Goal: Task Accomplishment & Management: Manage account settings

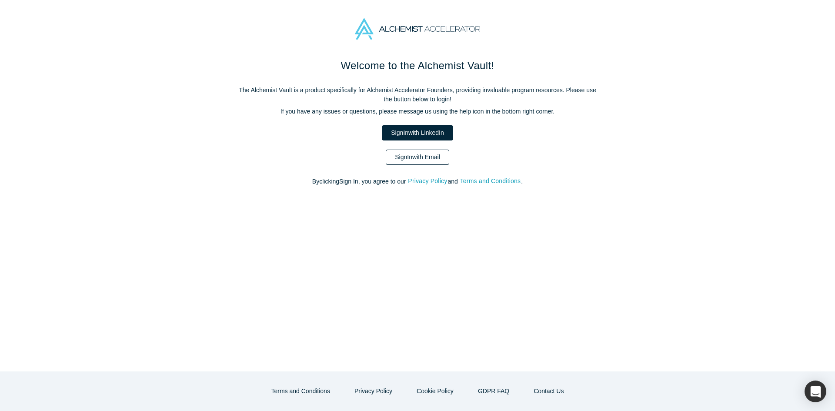
click at [447, 155] on link "Sign In with Email" at bounding box center [417, 157] width 63 height 15
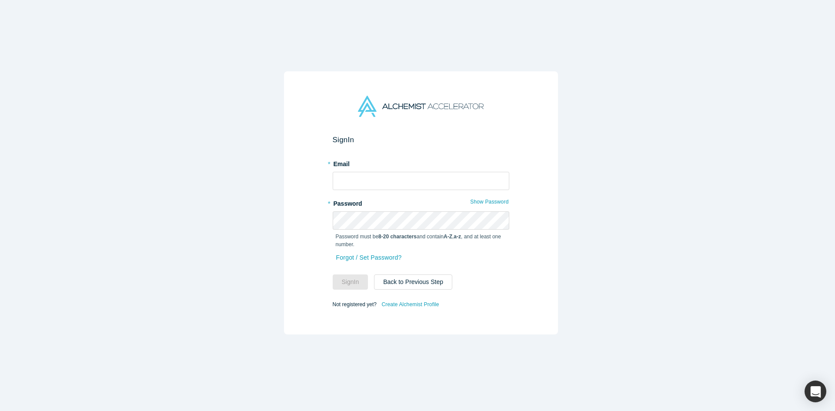
click at [357, 187] on form "Sign In * Email * Password Show Password Password must be 8-20 characters and c…" at bounding box center [421, 222] width 176 height 175
click at [359, 181] on input "text" at bounding box center [421, 181] width 176 height 18
type input "[EMAIL_ADDRESS][DOMAIN_NAME]"
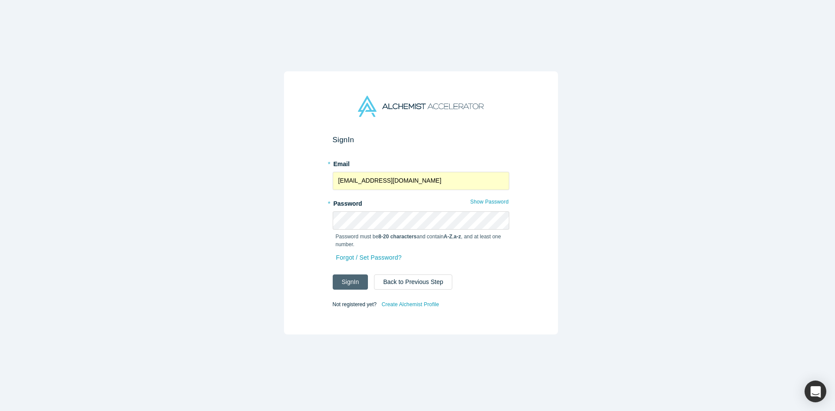
click at [352, 276] on button "Sign In" at bounding box center [351, 281] width 36 height 15
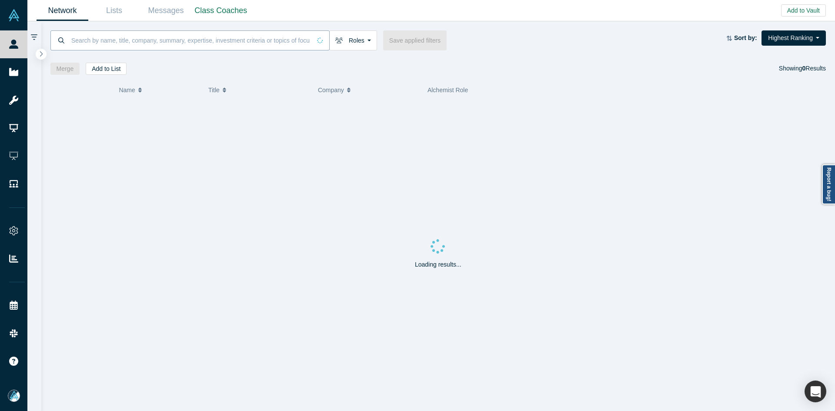
click at [162, 45] on input at bounding box center [190, 40] width 240 height 20
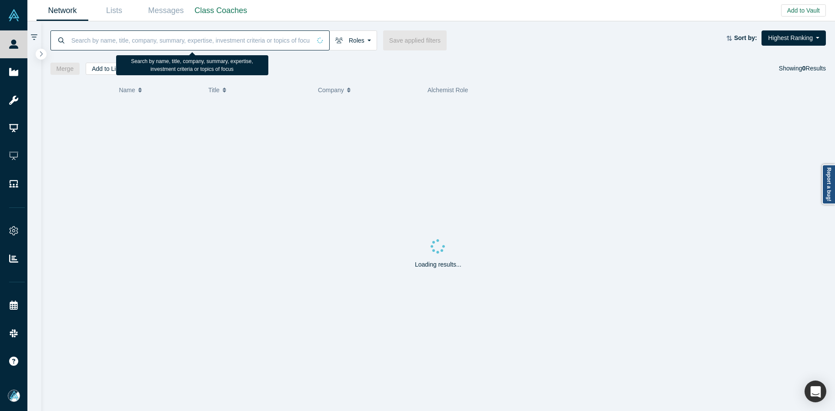
paste input "[PERSON_NAME] [PERSON_NAME]"
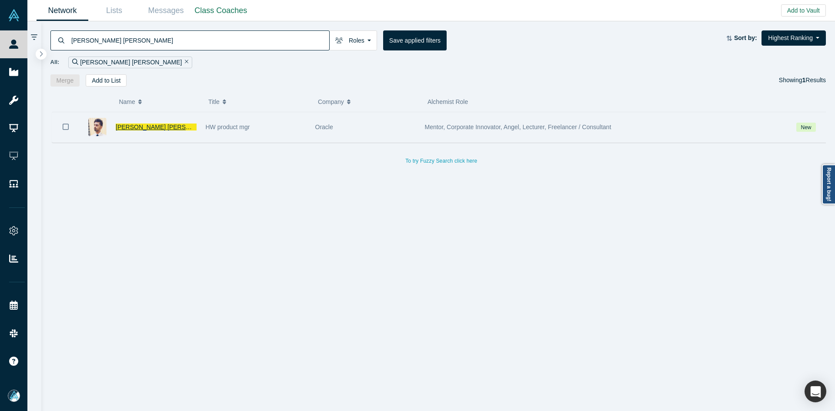
type input "[PERSON_NAME] [PERSON_NAME]"
click at [152, 128] on span "[PERSON_NAME] [PERSON_NAME]" at bounding box center [167, 126] width 102 height 7
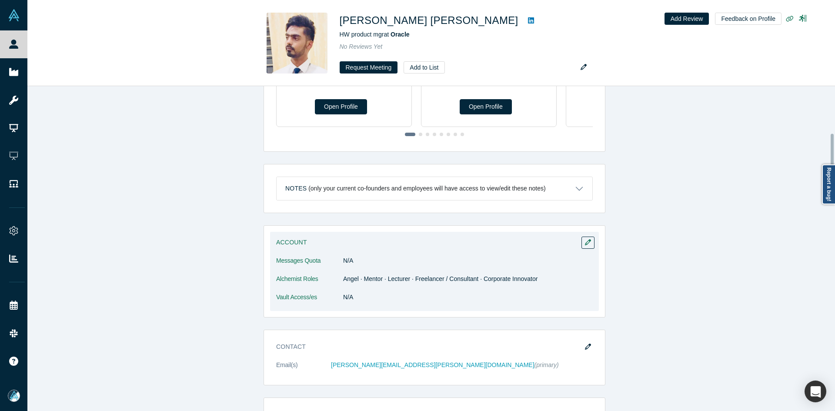
scroll to position [261, 0]
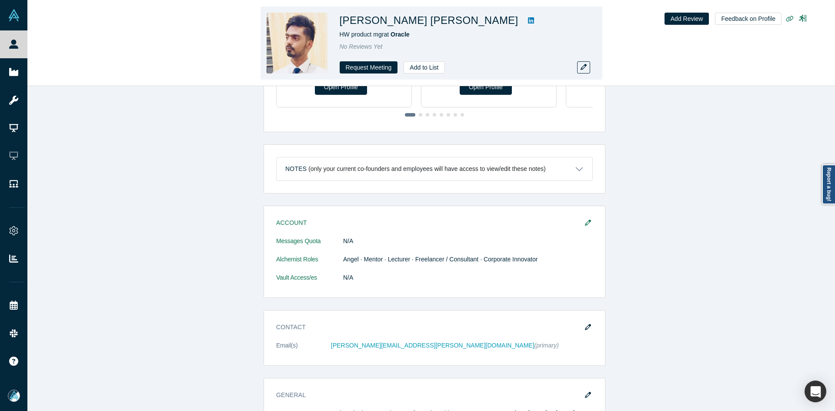
click at [528, 20] on icon at bounding box center [531, 20] width 6 height 7
copy h1 "[PERSON_NAME] [PERSON_NAME]"
drag, startPoint x: 473, startPoint y: 23, endPoint x: 339, endPoint y: 19, distance: 134.8
click at [339, 19] on div "[PERSON_NAME] [PERSON_NAME] product mgr at Oracle No Reviews Yet Request Meetin…" at bounding box center [431, 43] width 342 height 73
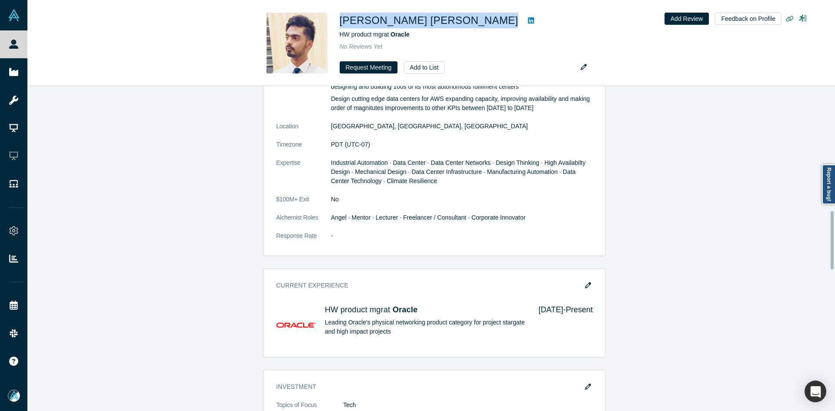
scroll to position [739, 0]
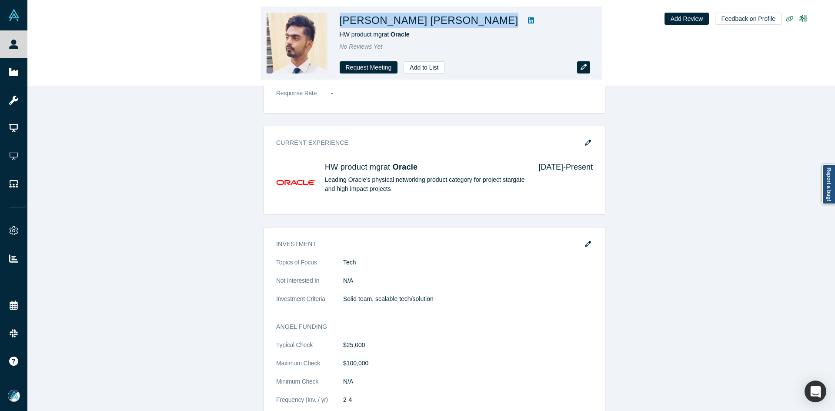
click at [582, 68] on icon "button" at bounding box center [583, 67] width 6 height 6
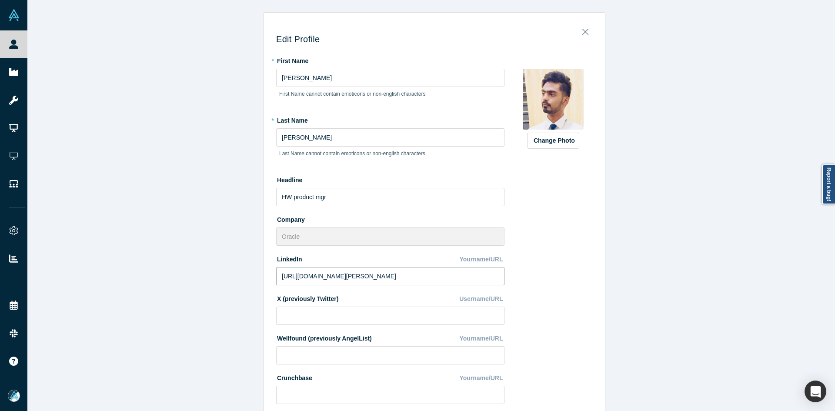
drag, startPoint x: 313, startPoint y: 278, endPoint x: 206, endPoint y: 283, distance: 106.6
click at [210, 281] on div "Edit Profile * First Name [PERSON_NAME] First Name cannot contain emoticons or …" at bounding box center [434, 208] width 814 height 417
paste input "[DOMAIN_NAME][URL][PERSON_NAME]"
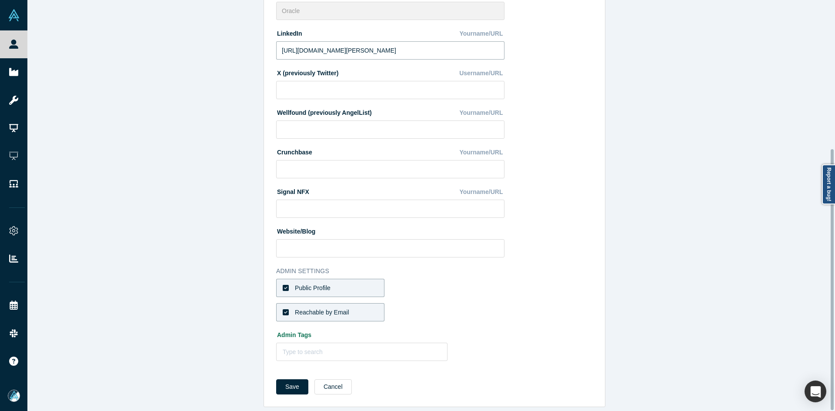
scroll to position [234, 0]
type input "[URL][DOMAIN_NAME][PERSON_NAME]"
click at [291, 377] on button "Save" at bounding box center [292, 384] width 32 height 15
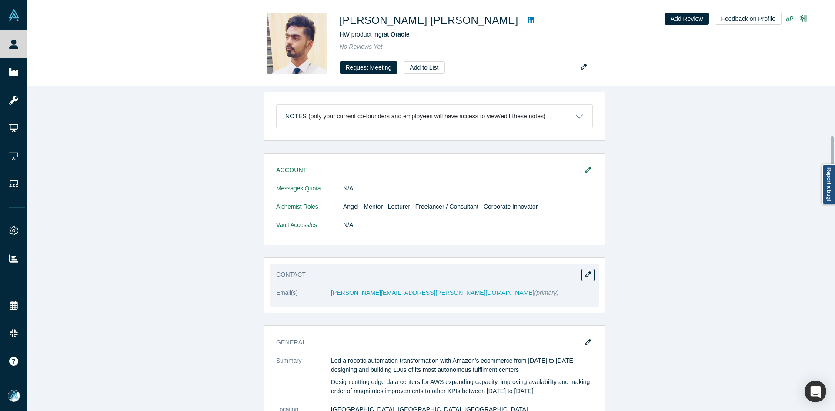
scroll to position [391, 0]
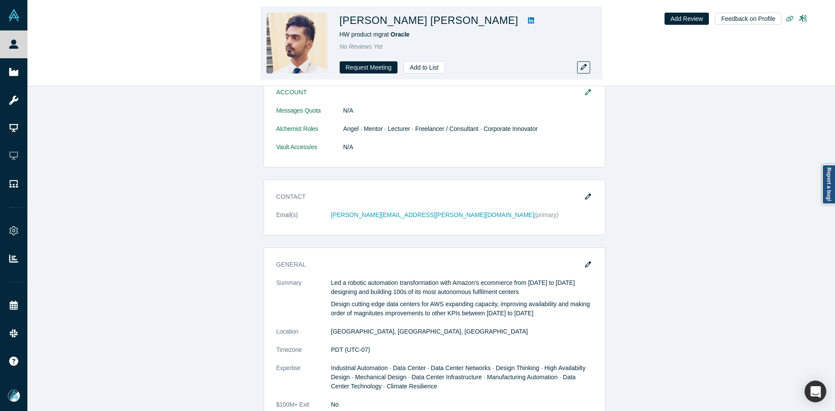
click at [472, 21] on h1 "[PERSON_NAME] [PERSON_NAME]" at bounding box center [429, 21] width 179 height 16
copy div "[PERSON_NAME] [PERSON_NAME]"
drag, startPoint x: 476, startPoint y: 22, endPoint x: 340, endPoint y: 24, distance: 136.1
click at [340, 24] on div "[PERSON_NAME] [PERSON_NAME]" at bounding box center [461, 21] width 243 height 16
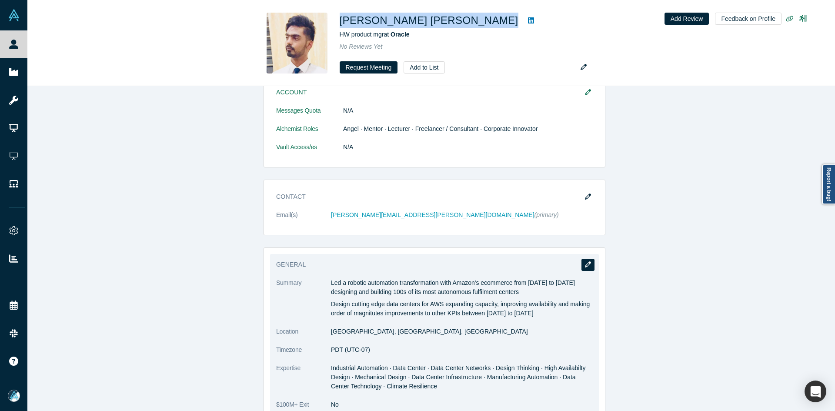
click at [586, 266] on icon "button" at bounding box center [588, 264] width 6 height 6
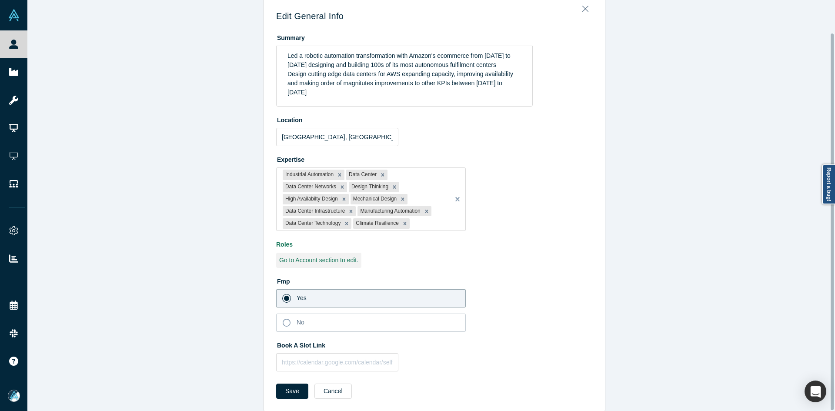
scroll to position [36, 0]
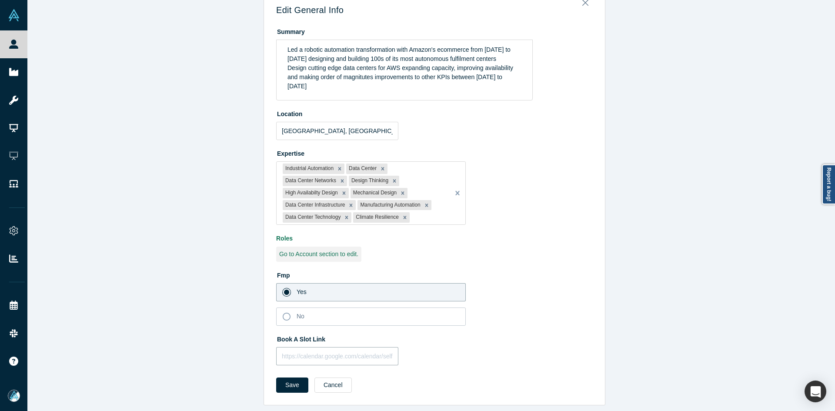
drag, startPoint x: 307, startPoint y: 349, endPoint x: 307, endPoint y: 354, distance: 5.2
click at [307, 349] on input "text" at bounding box center [337, 356] width 122 height 18
paste input "[URL][DOMAIN_NAME]"
type input "[URL][DOMAIN_NAME]"
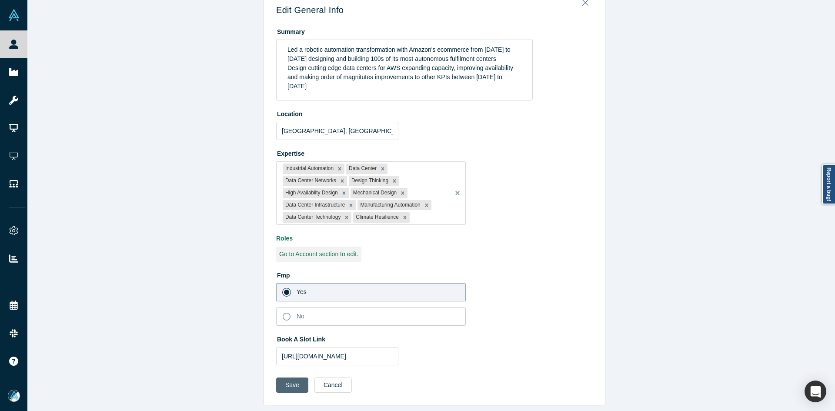
click at [292, 379] on button "Save" at bounding box center [292, 384] width 32 height 15
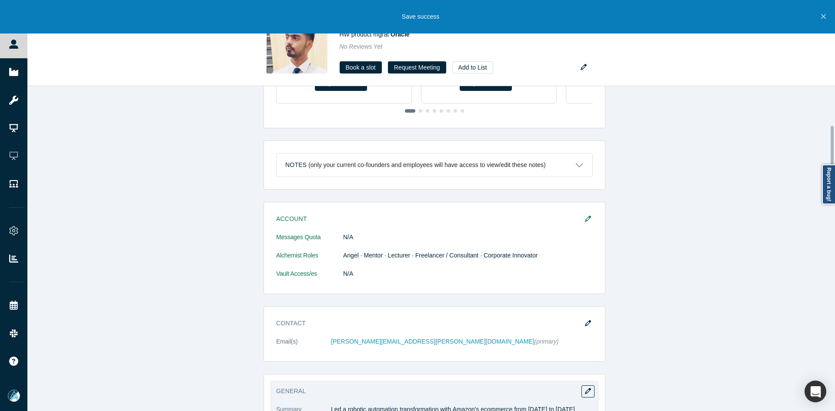
scroll to position [391, 0]
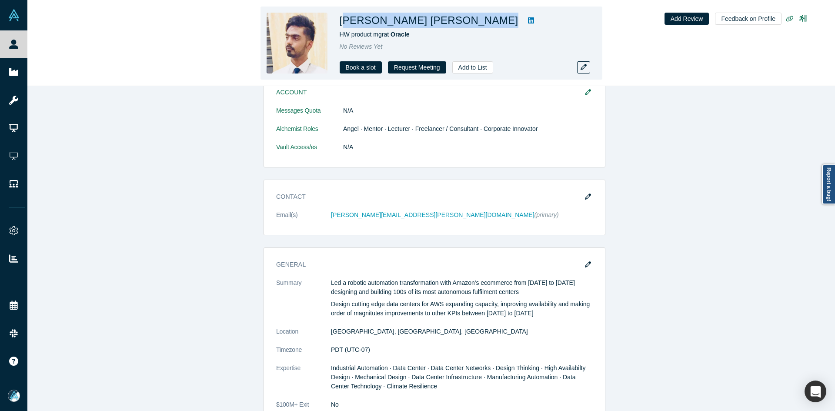
copy h1 "[PERSON_NAME] [PERSON_NAME]"
drag, startPoint x: 473, startPoint y: 23, endPoint x: 341, endPoint y: 23, distance: 131.3
click at [341, 23] on h1 "[PERSON_NAME] [PERSON_NAME]" at bounding box center [429, 21] width 179 height 16
drag, startPoint x: 456, startPoint y: 11, endPoint x: 471, endPoint y: 19, distance: 17.1
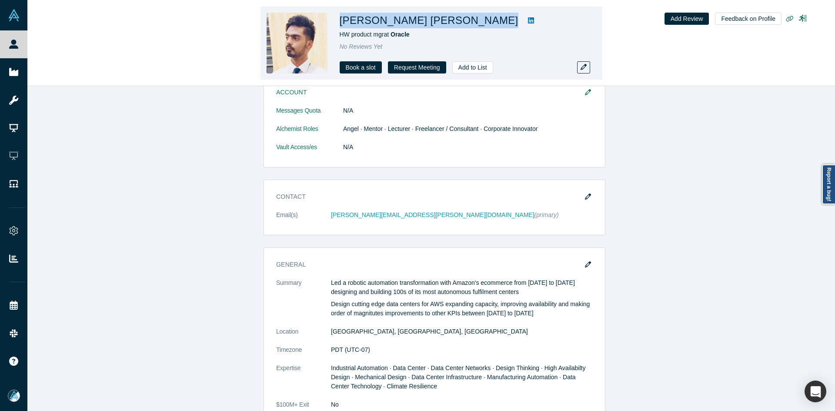
click at [456, 11] on div "[PERSON_NAME] [PERSON_NAME] product mgr at Oracle No Reviews Yet Book a slot Re…" at bounding box center [431, 43] width 342 height 73
click at [473, 20] on h1 "[PERSON_NAME] [PERSON_NAME]" at bounding box center [429, 21] width 179 height 16
copy h1 "[PERSON_NAME] [PERSON_NAME]"
drag, startPoint x: 475, startPoint y: 22, endPoint x: 338, endPoint y: 20, distance: 136.5
click at [338, 20] on div "[PERSON_NAME] [PERSON_NAME] product mgr at Oracle No Reviews Yet Book a slot Re…" at bounding box center [431, 43] width 342 height 73
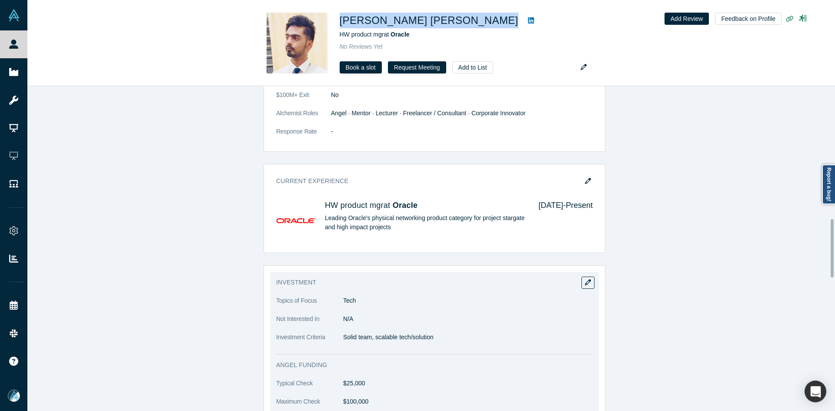
scroll to position [739, 0]
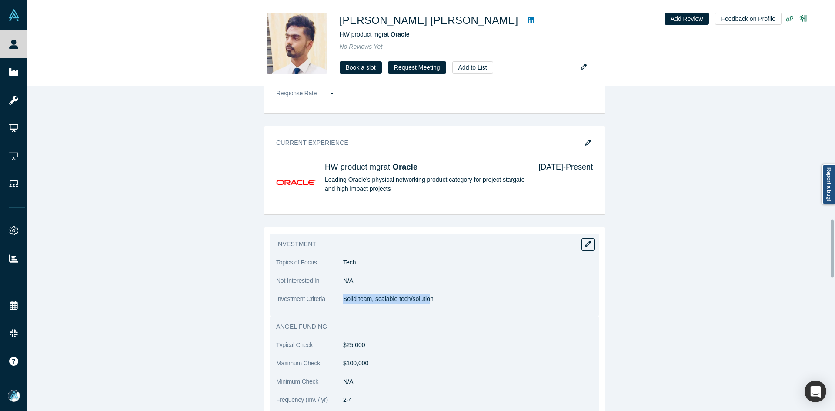
copy p "Solid team, scalable tech/solutio"
drag, startPoint x: 407, startPoint y: 300, endPoint x: 340, endPoint y: 299, distance: 67.0
click at [343, 299] on p "Solid team, scalable tech/solution" at bounding box center [468, 298] width 250 height 9
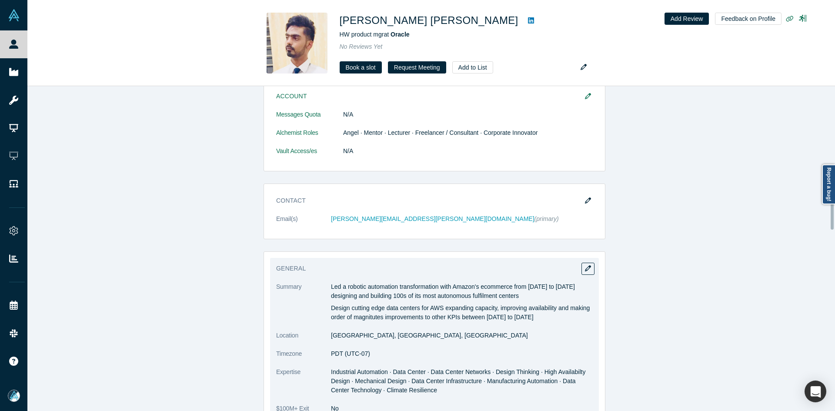
scroll to position [217, 0]
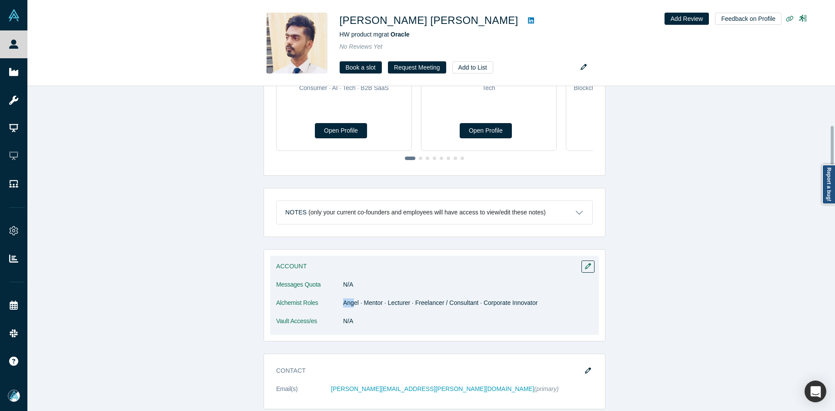
drag, startPoint x: 350, startPoint y: 304, endPoint x: 362, endPoint y: 301, distance: 11.6
click at [343, 301] on dd "Angel · Mentor · Lecturer · Freelancer / Consultant · Corporate Innovator" at bounding box center [468, 302] width 250 height 9
drag, startPoint x: 383, startPoint y: 301, endPoint x: 369, endPoint y: 299, distance: 13.6
click at [369, 299] on dd "Angel · Mentor · Lecturer · Freelancer / Consultant · Corporate Innovator" at bounding box center [468, 302] width 250 height 9
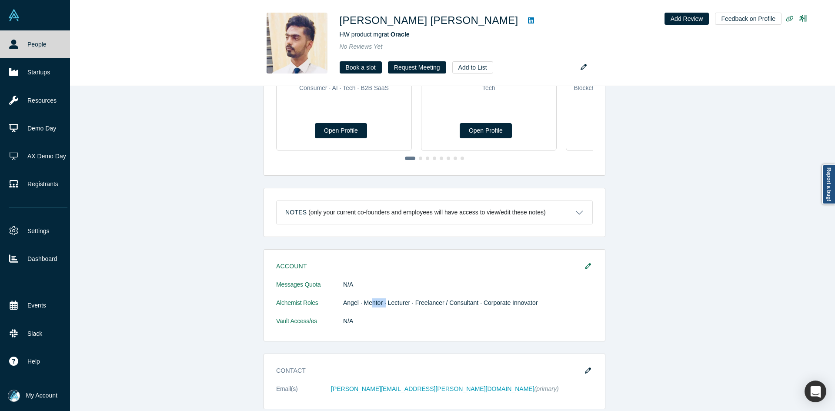
click at [34, 48] on link "People" at bounding box center [38, 44] width 77 height 28
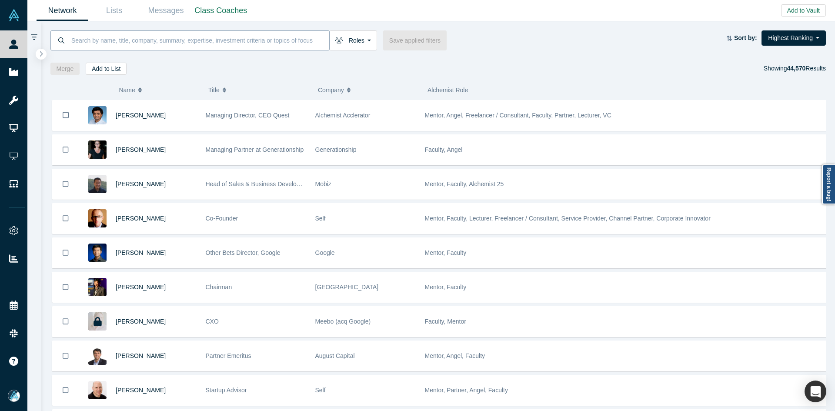
click at [140, 36] on input at bounding box center [199, 40] width 259 height 20
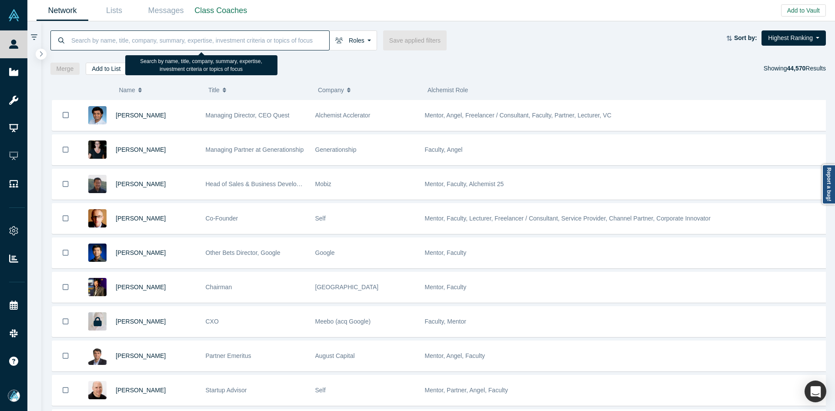
paste input "[PERSON_NAME] Elasioty"
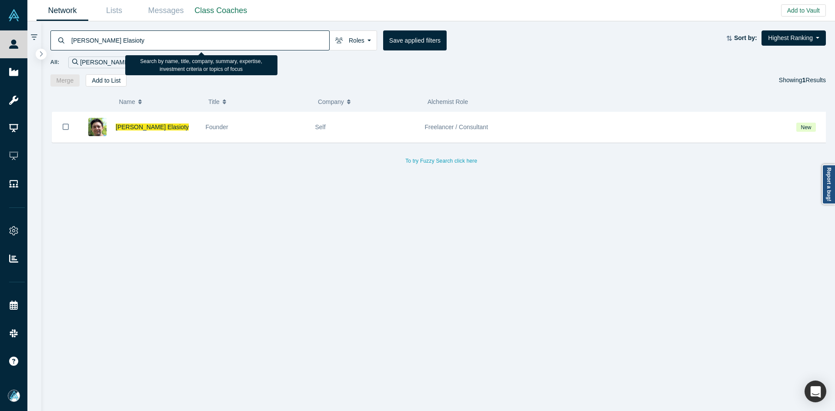
click at [177, 36] on input "[PERSON_NAME] Elasioty" at bounding box center [199, 40] width 259 height 20
click at [175, 46] on input "[PERSON_NAME] Elasioty" at bounding box center [199, 40] width 259 height 20
paste input "[PERSON_NAME]"
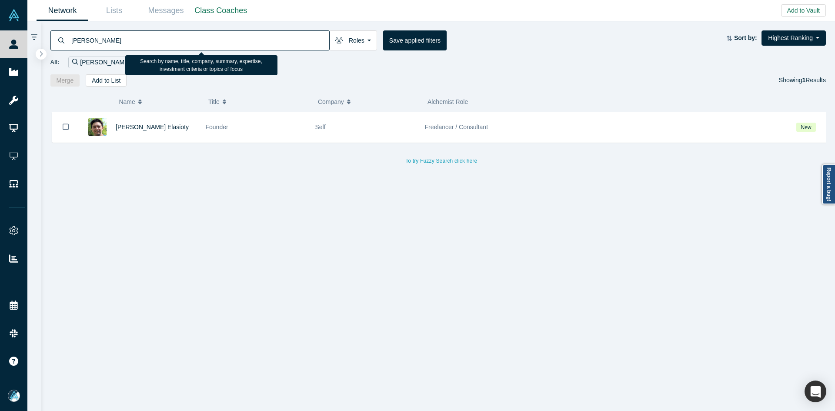
type input "[PERSON_NAME]"
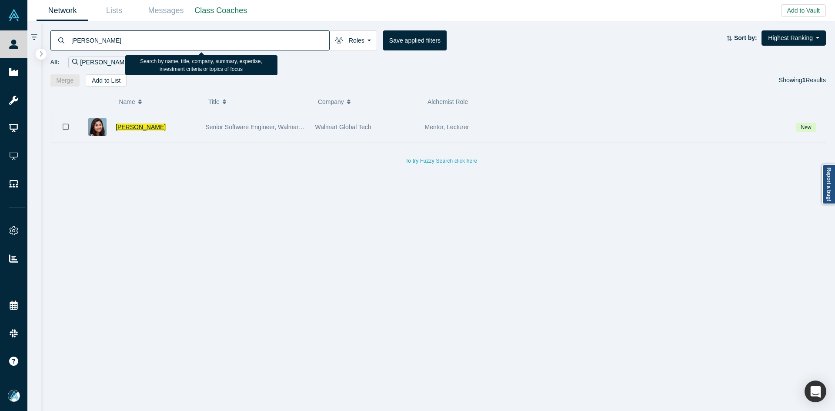
click at [136, 128] on span "[PERSON_NAME]" at bounding box center [141, 126] width 50 height 7
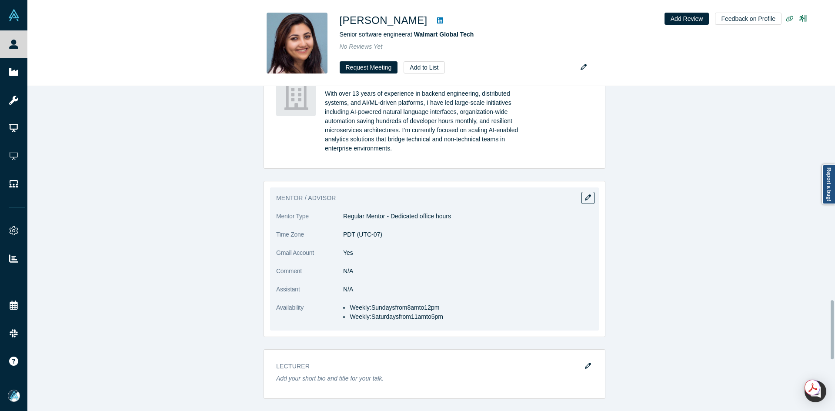
scroll to position [1174, 0]
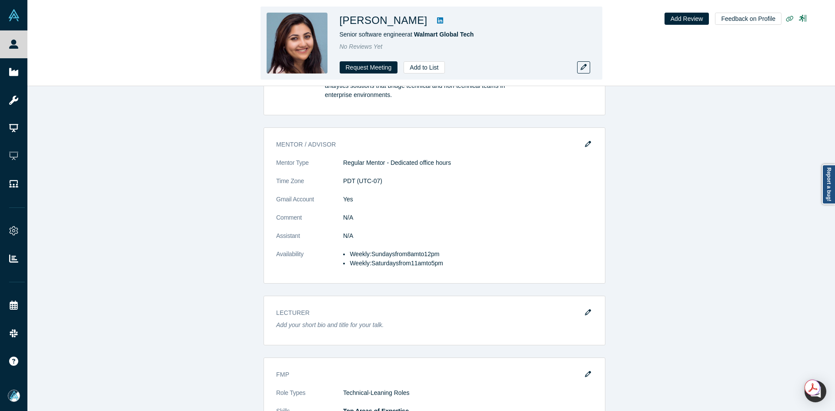
click at [437, 19] on icon at bounding box center [440, 20] width 6 height 6
copy h1 "[PERSON_NAME]"
drag, startPoint x: 413, startPoint y: 22, endPoint x: 340, endPoint y: 26, distance: 72.2
click at [340, 26] on h1 "[PERSON_NAME]" at bounding box center [384, 21] width 88 height 16
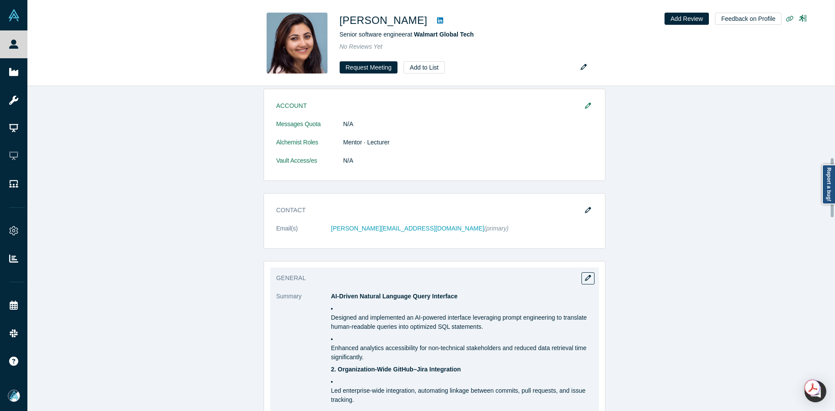
scroll to position [391, 0]
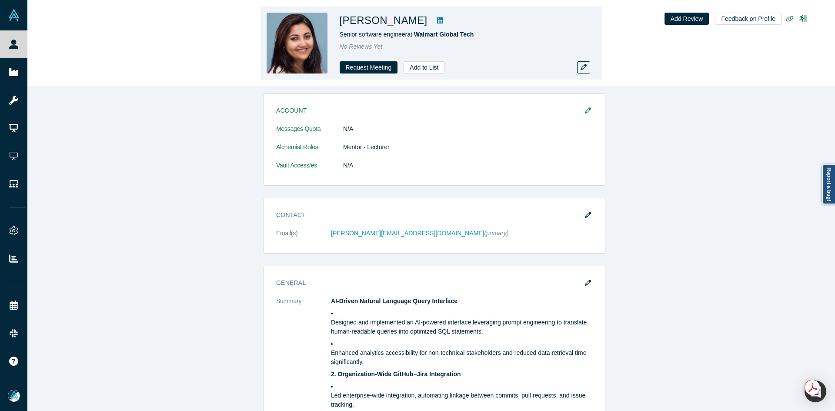
copy h1 "[PERSON_NAME]"
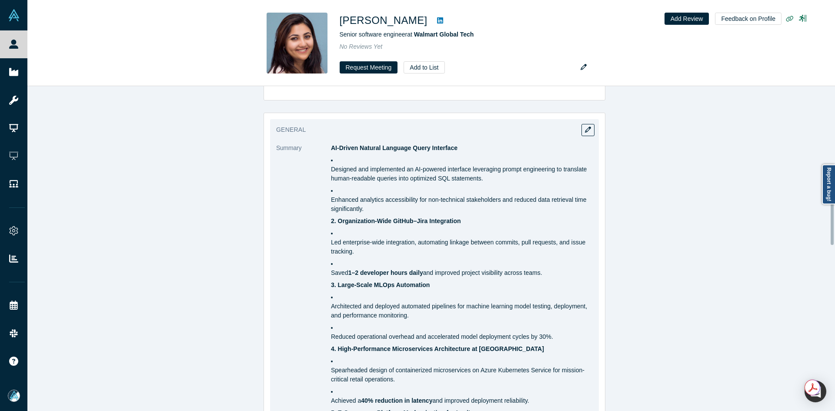
scroll to position [435, 0]
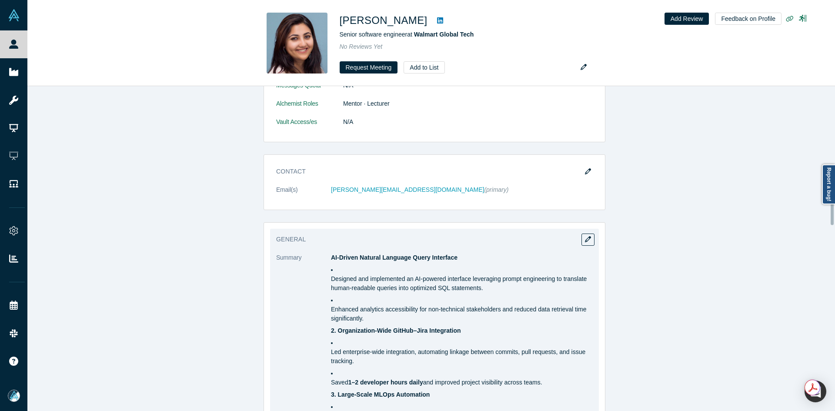
click at [585, 240] on icon "button" at bounding box center [588, 239] width 6 height 6
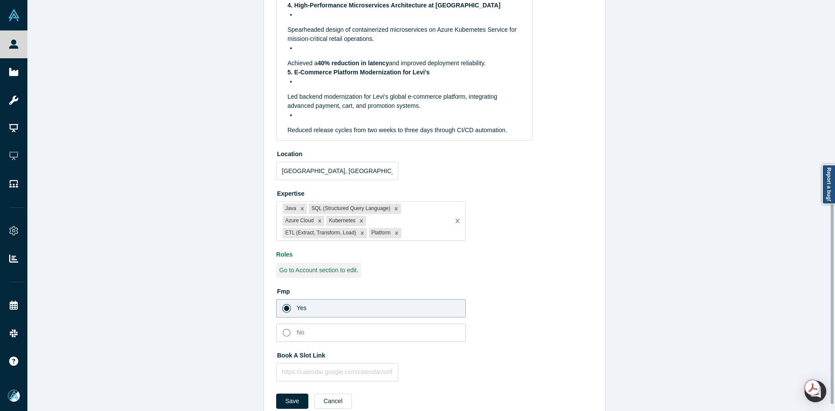
scroll to position [294, 0]
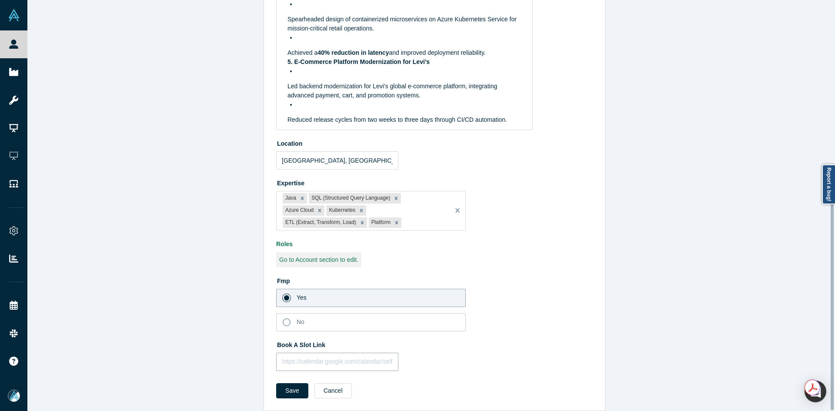
click at [301, 353] on input "text" at bounding box center [337, 362] width 122 height 18
paste input "[URL][DOMAIN_NAME]"
type input "[URL][DOMAIN_NAME]"
click at [283, 383] on button "Save" at bounding box center [292, 390] width 32 height 15
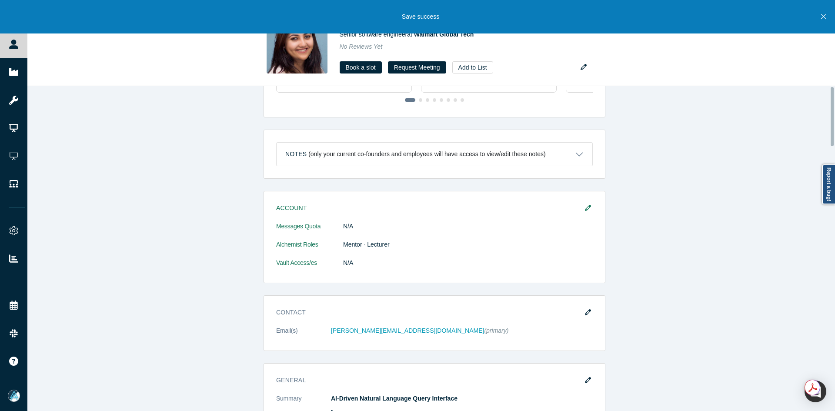
scroll to position [0, 0]
